Goal: Information Seeking & Learning: Learn about a topic

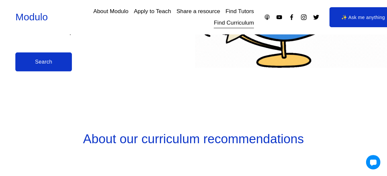
scroll to position [196, 0]
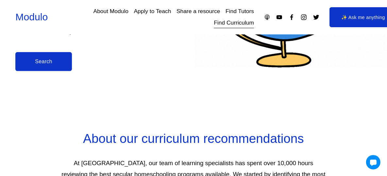
click at [43, 63] on link "Search" at bounding box center [43, 61] width 56 height 19
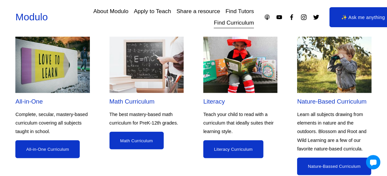
scroll to position [556, 0]
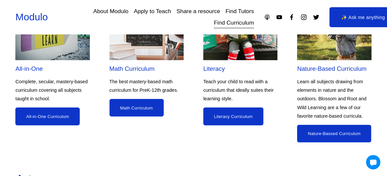
click at [40, 125] on link "All-in-One Curriculum" at bounding box center [47, 116] width 64 height 18
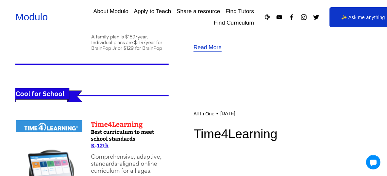
scroll to position [622, 0]
